Goal: Navigation & Orientation: Find specific page/section

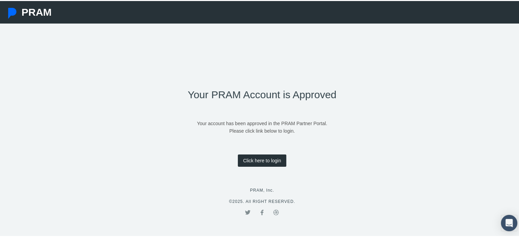
click at [263, 158] on link "Click here to login" at bounding box center [262, 160] width 48 height 12
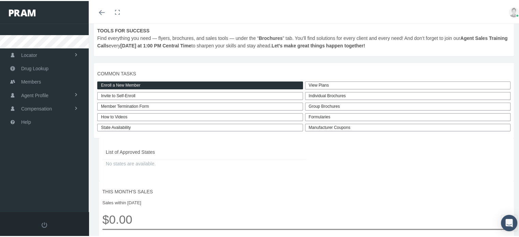
scroll to position [137, 0]
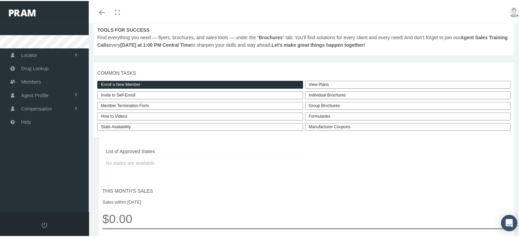
click at [321, 88] on link "View Plans" at bounding box center [408, 84] width 206 height 8
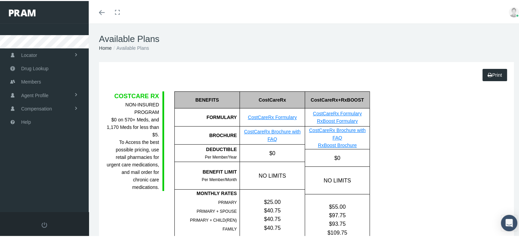
drag, startPoint x: 521, startPoint y: 0, endPoint x: 363, endPoint y: 62, distance: 169.9
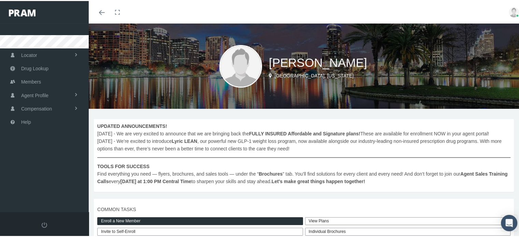
click at [511, 6] on link at bounding box center [514, 11] width 20 height 23
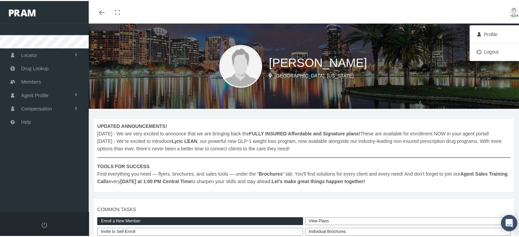
click at [484, 50] on link "Logout" at bounding box center [497, 50] width 51 height 13
